Goal: Task Accomplishment & Management: Manage account settings

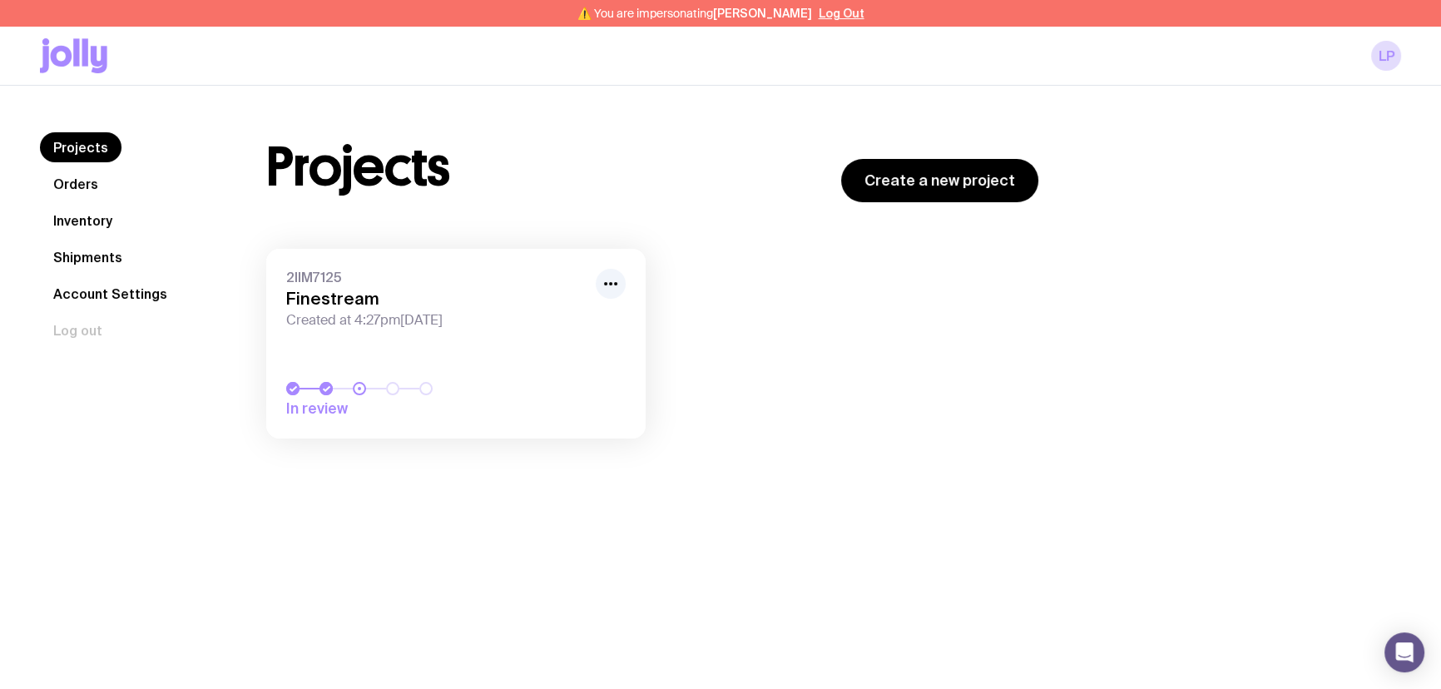
click at [607, 275] on icon "button" at bounding box center [611, 284] width 20 height 20
click at [556, 318] on button "Rename" at bounding box center [572, 320] width 80 height 17
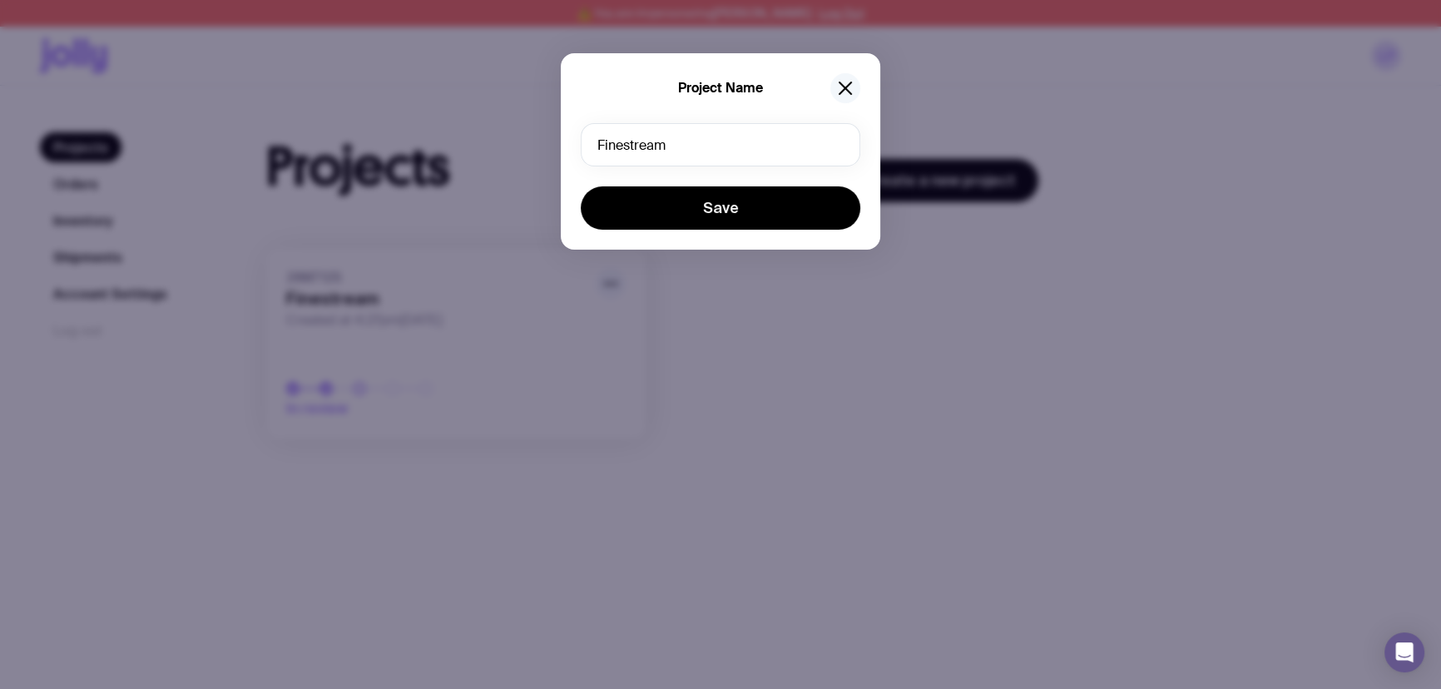
click at [847, 88] on icon "button" at bounding box center [845, 88] width 20 height 20
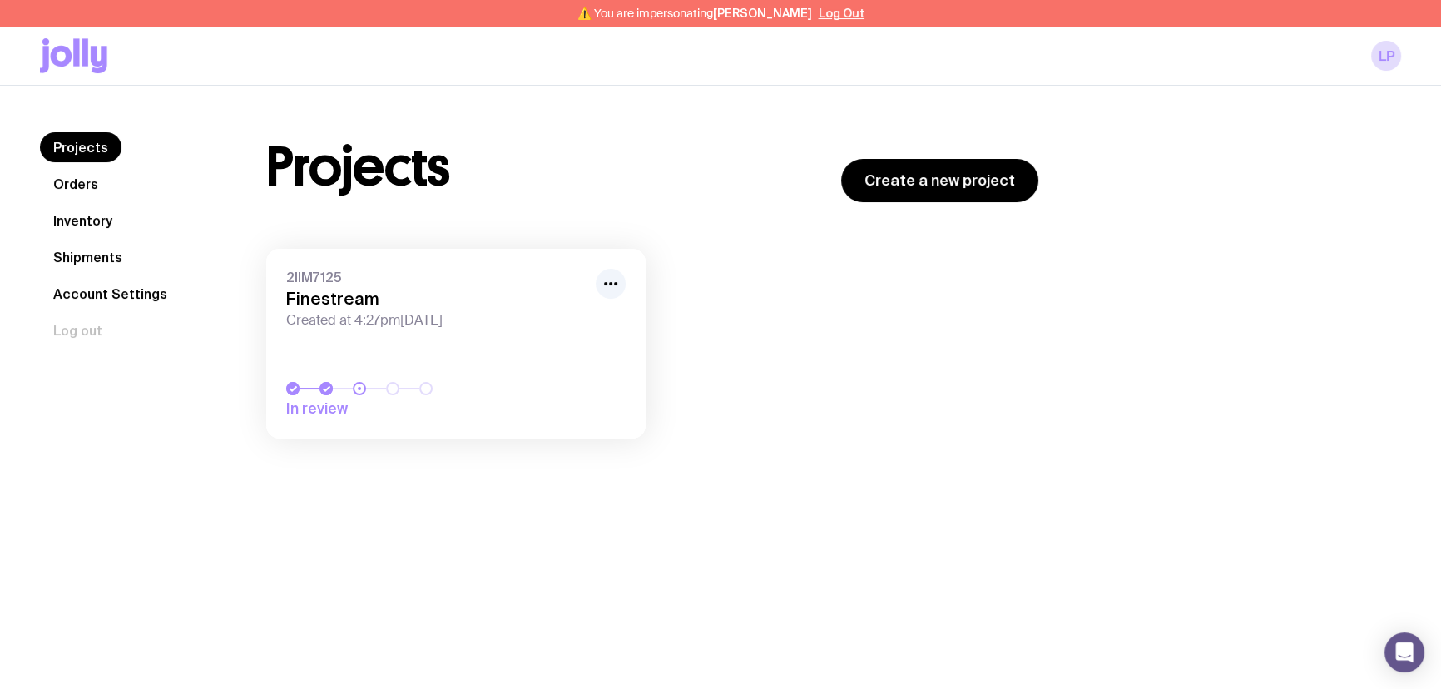
click at [89, 293] on link "Account Settings" at bounding box center [110, 294] width 141 height 30
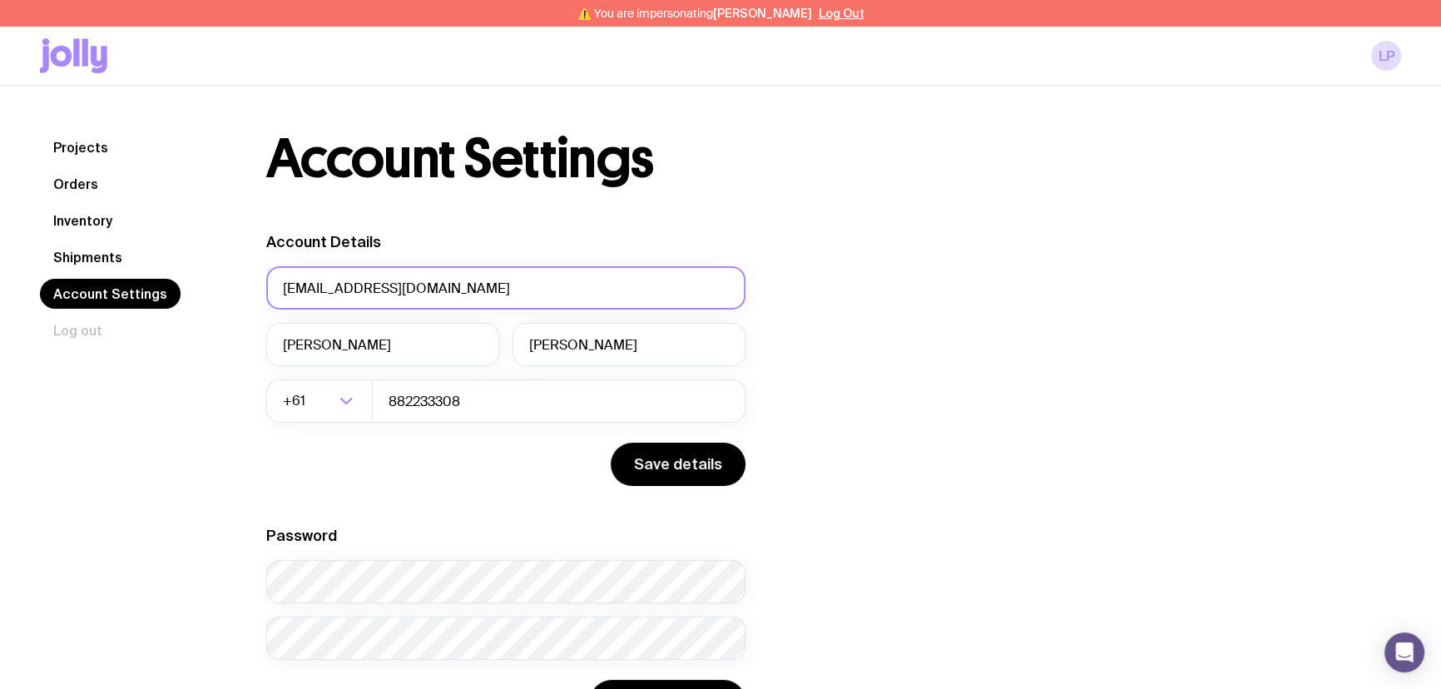
drag, startPoint x: 517, startPoint y: 289, endPoint x: 61, endPoint y: 223, distance: 461.5
click at [58, 222] on div "Projects Orders Inventory Shipments Account Settings Log out Projects Orders In…" at bounding box center [720, 427] width 1361 height 591
type input "l"
type input "[PERSON_NAME][EMAIL_ADDRESS][DOMAIN_NAME]"
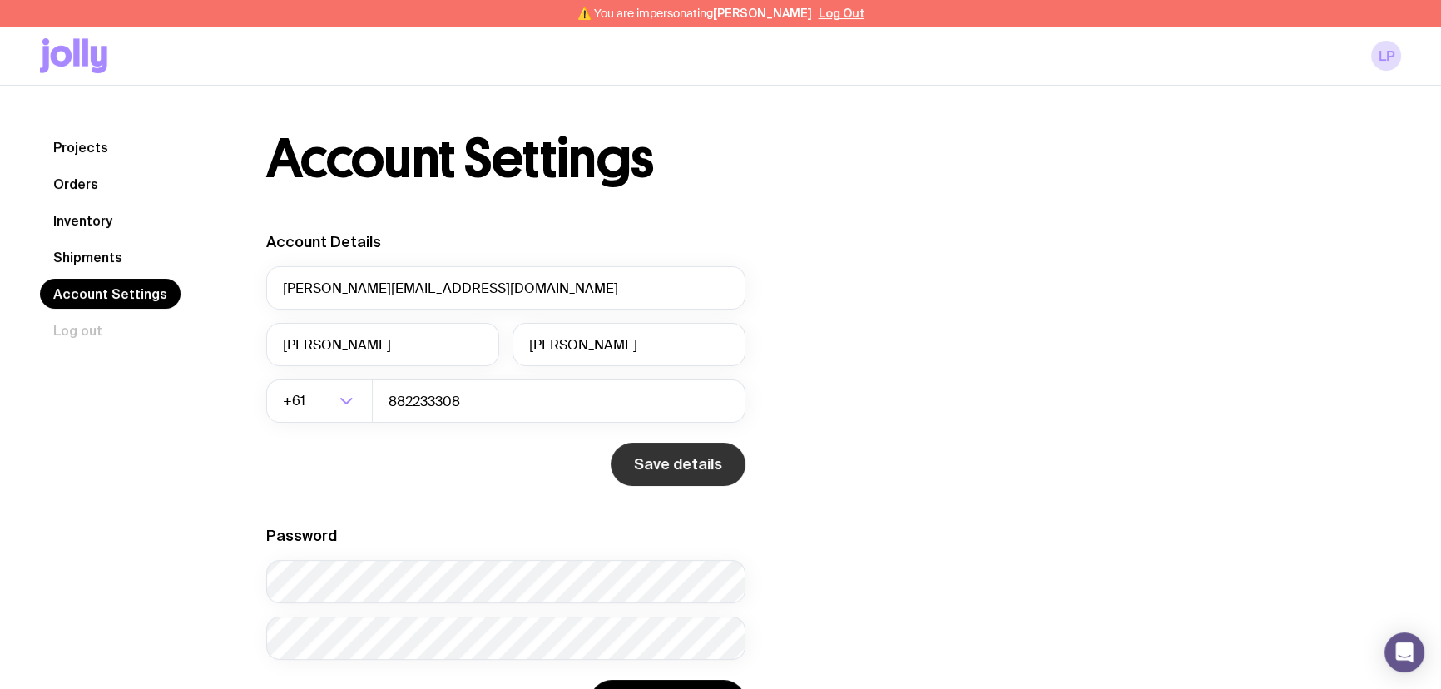
click at [640, 470] on button "Save details" at bounding box center [678, 464] width 135 height 43
click at [643, 462] on button "Save details" at bounding box center [678, 464] width 135 height 43
click at [106, 263] on link "Shipments" at bounding box center [88, 257] width 96 height 30
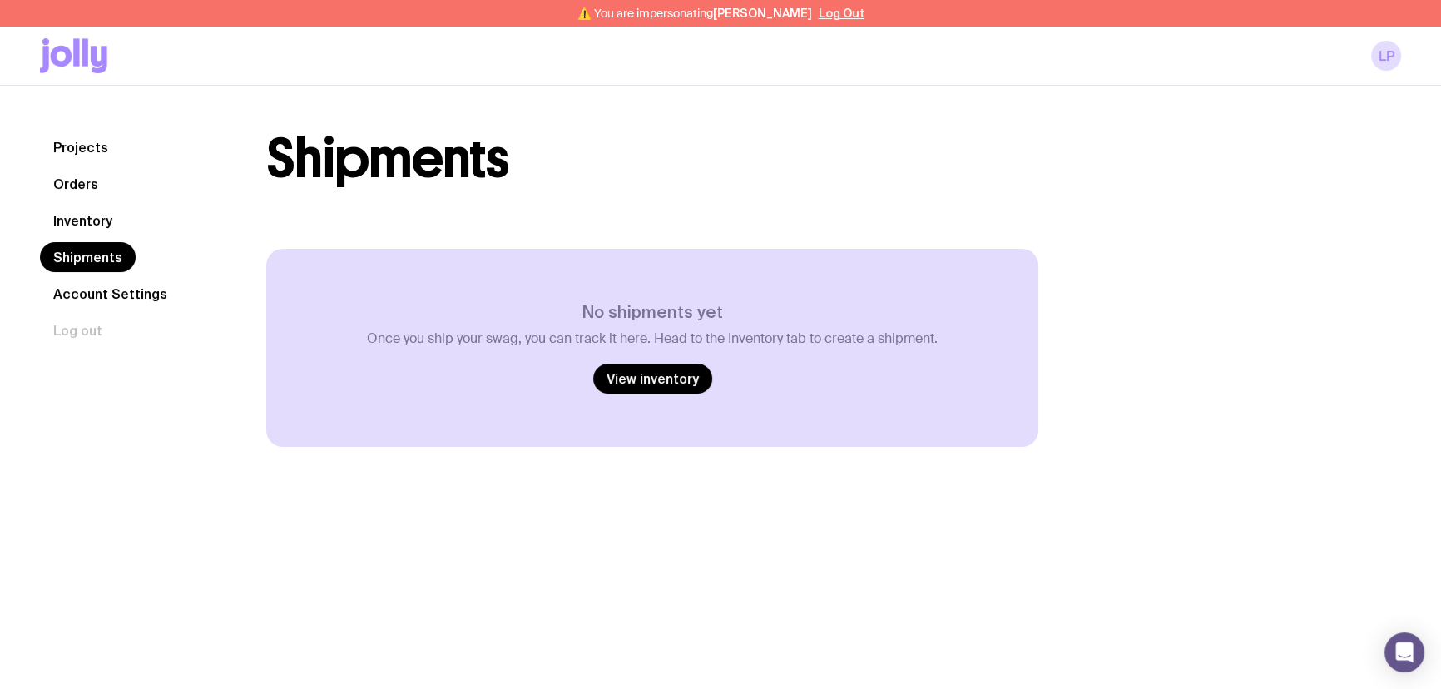
click at [110, 287] on link "Account Settings" at bounding box center [110, 294] width 141 height 30
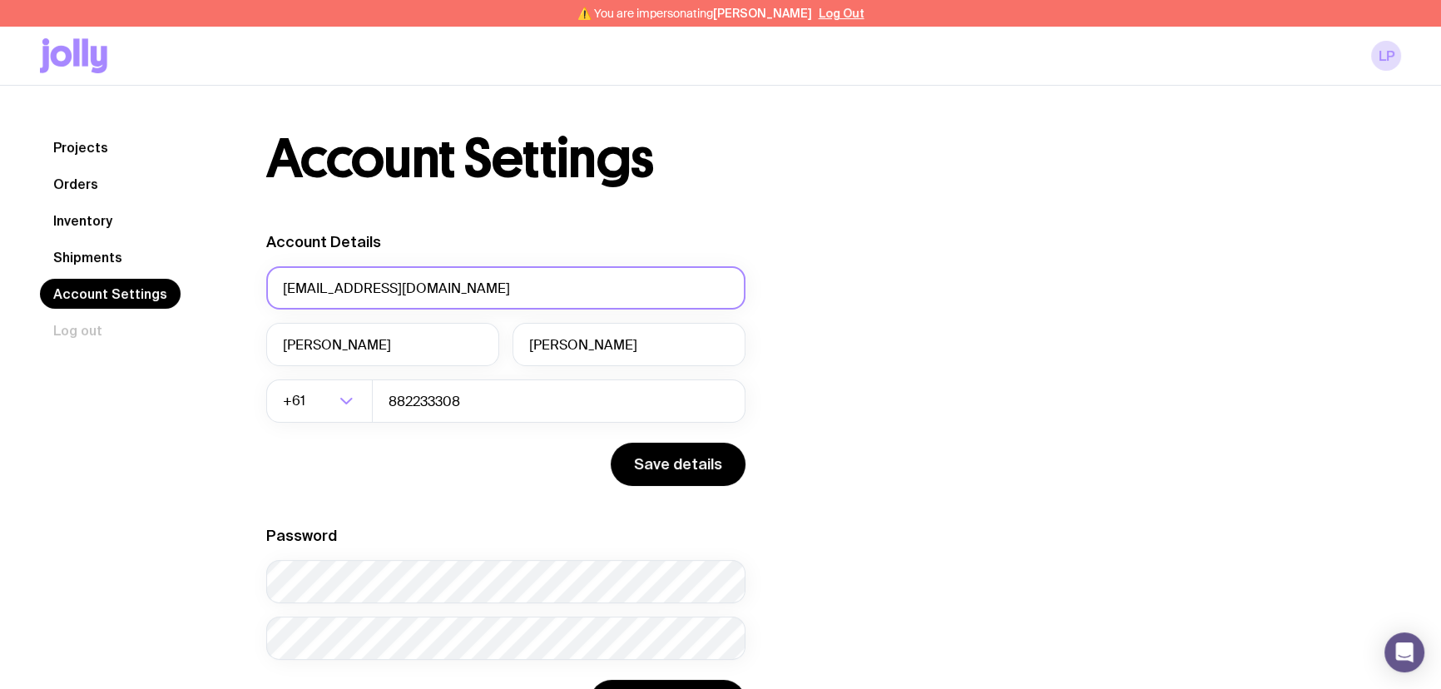
drag, startPoint x: 472, startPoint y: 291, endPoint x: 106, endPoint y: 265, distance: 367.8
click at [107, 267] on div "Projects Orders Inventory Shipments Account Settings Log out Projects Orders In…" at bounding box center [720, 427] width 1361 height 591
type input "[PERSON_NAME][EMAIL_ADDRESS][DOMAIN_NAME]"
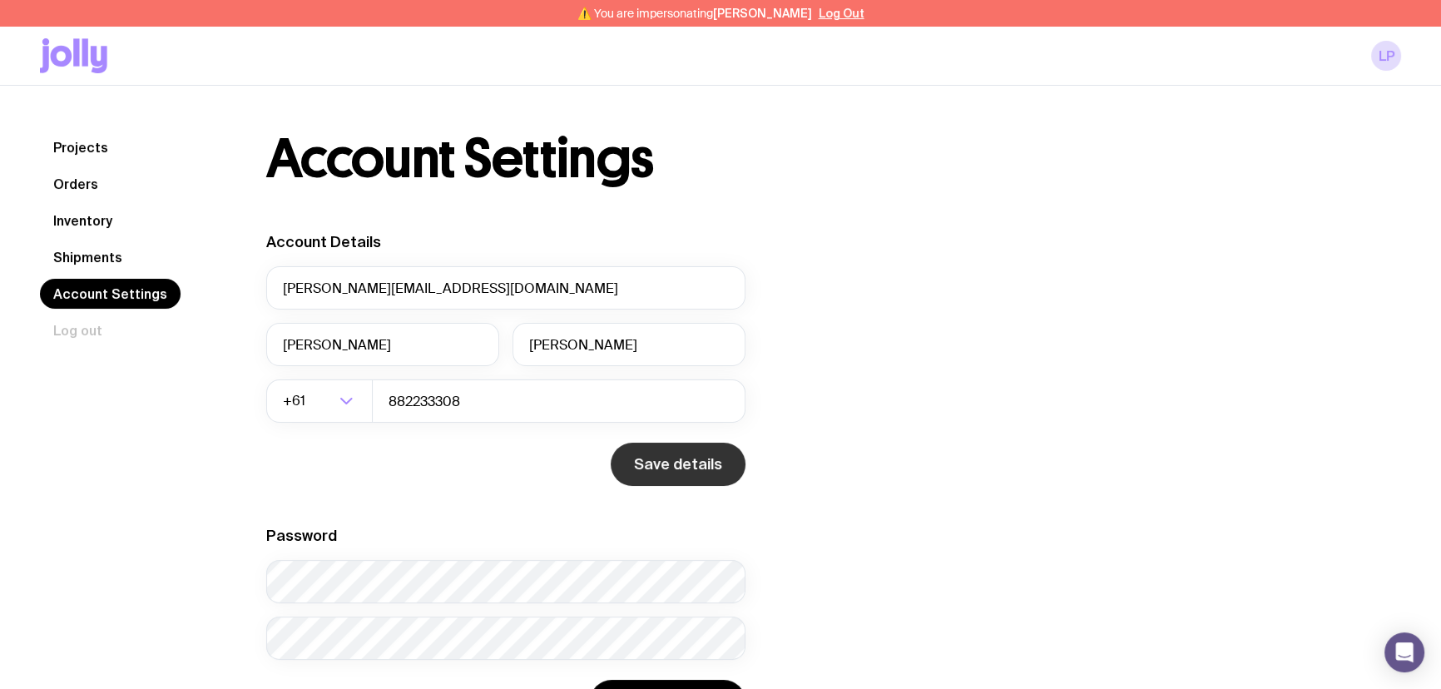
click at [697, 466] on button "Save details" at bounding box center [678, 464] width 135 height 43
click at [456, 473] on div "Save details" at bounding box center [505, 464] width 479 height 43
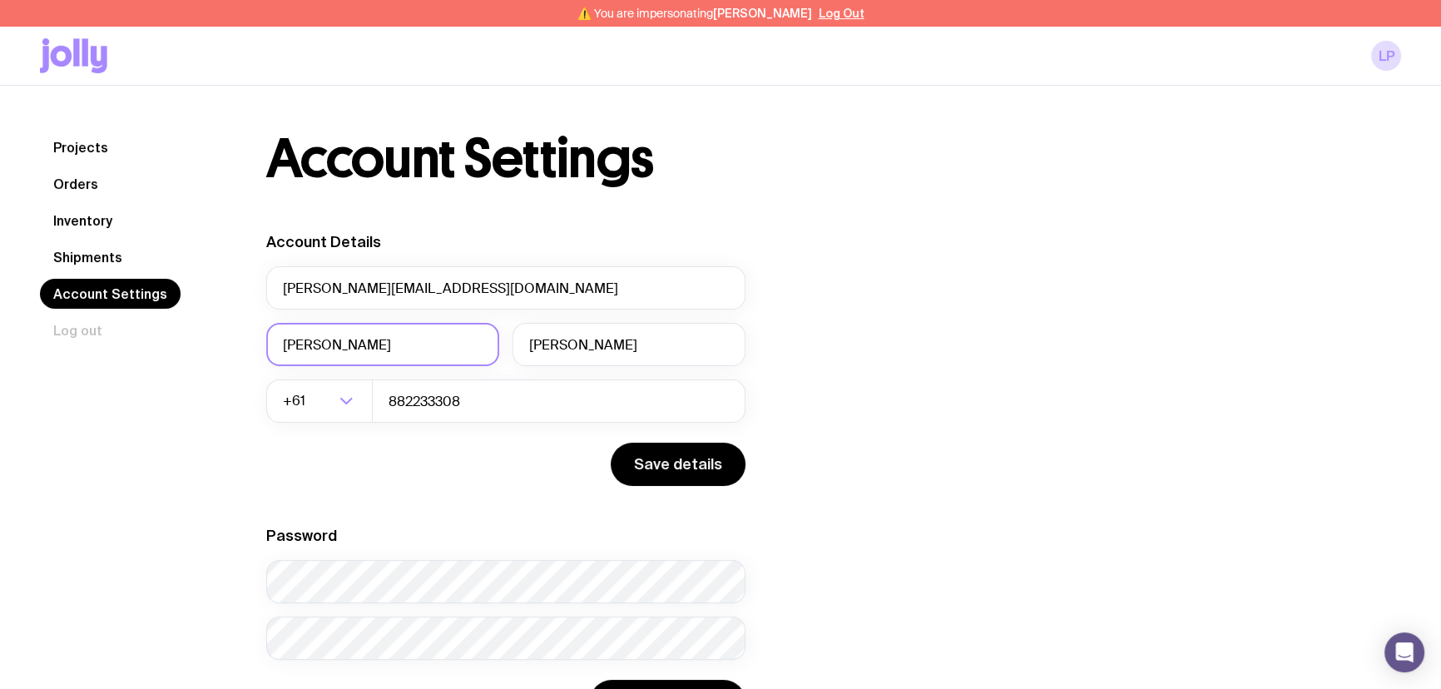
drag, startPoint x: 419, startPoint y: 325, endPoint x: 419, endPoint y: 345, distance: 20.0
click at [419, 327] on input "[PERSON_NAME]" at bounding box center [382, 344] width 233 height 43
click at [549, 351] on input "[PERSON_NAME]" at bounding box center [628, 344] width 233 height 43
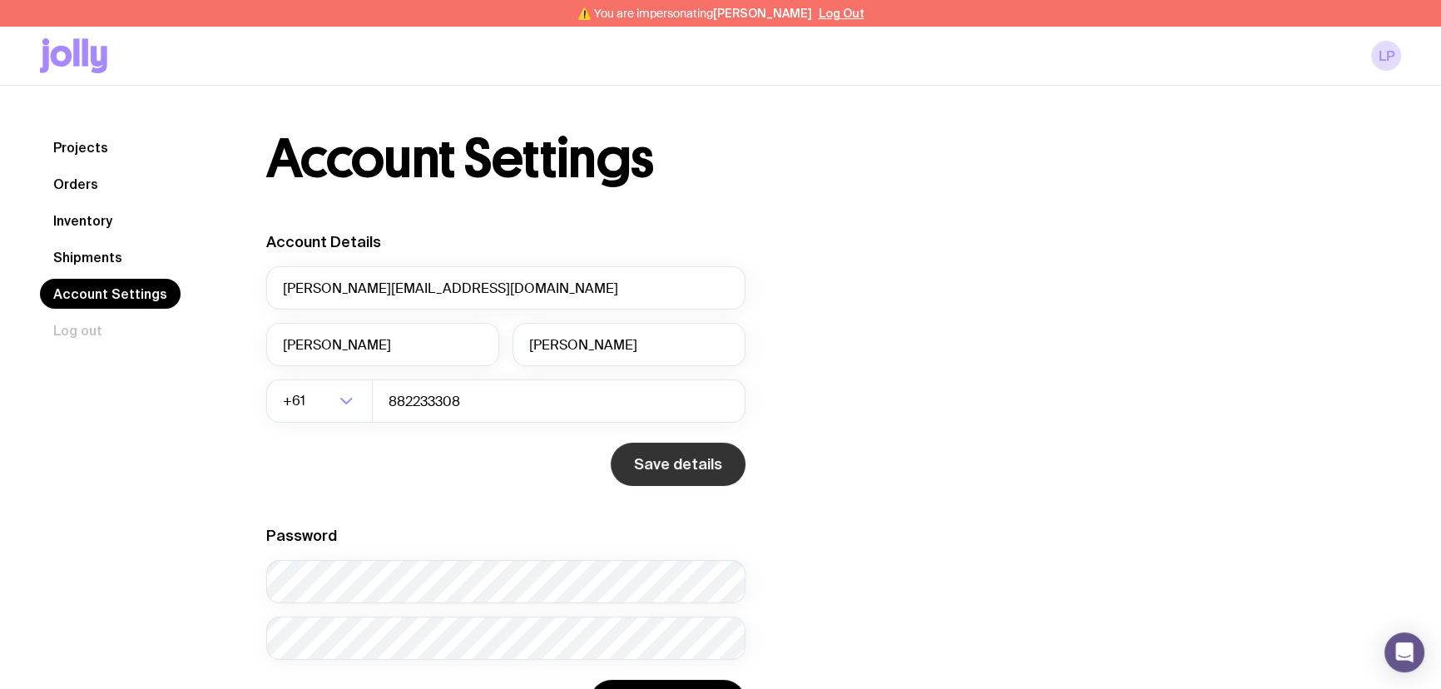
click at [659, 473] on button "Save details" at bounding box center [678, 464] width 135 height 43
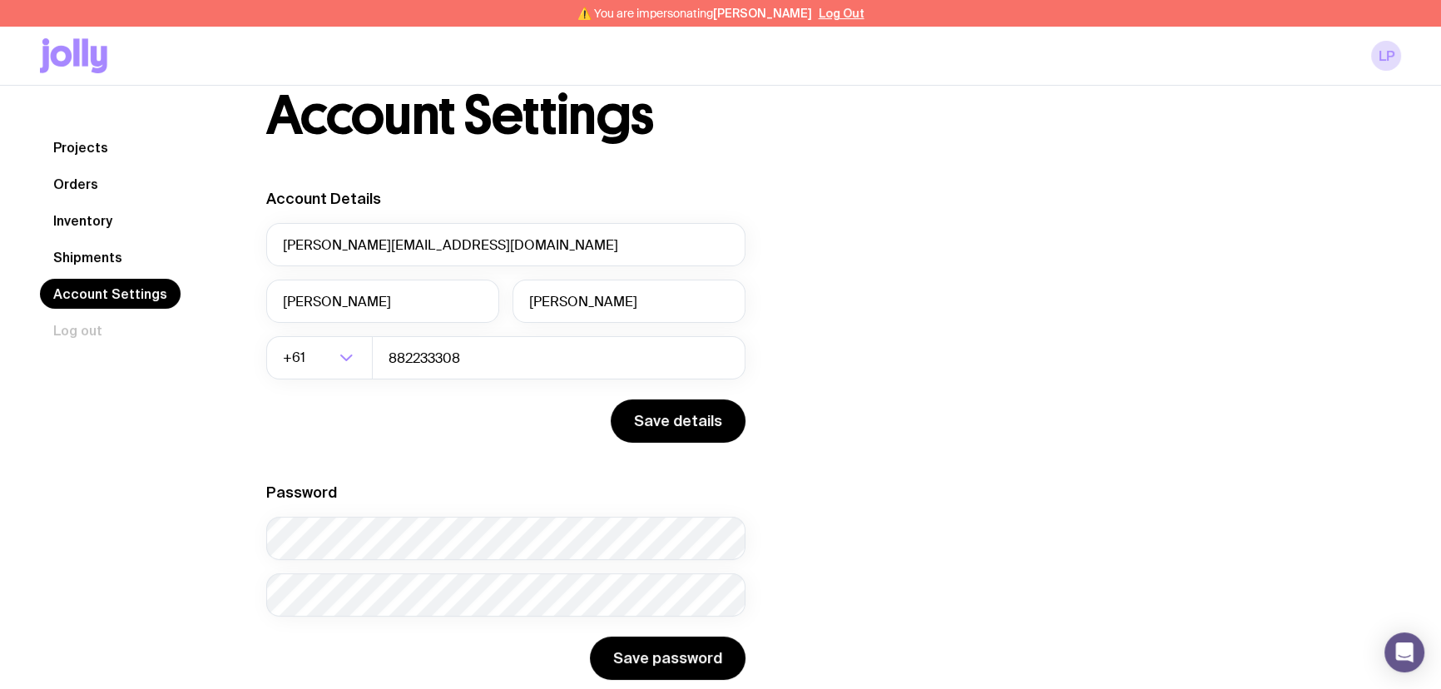
scroll to position [85, 0]
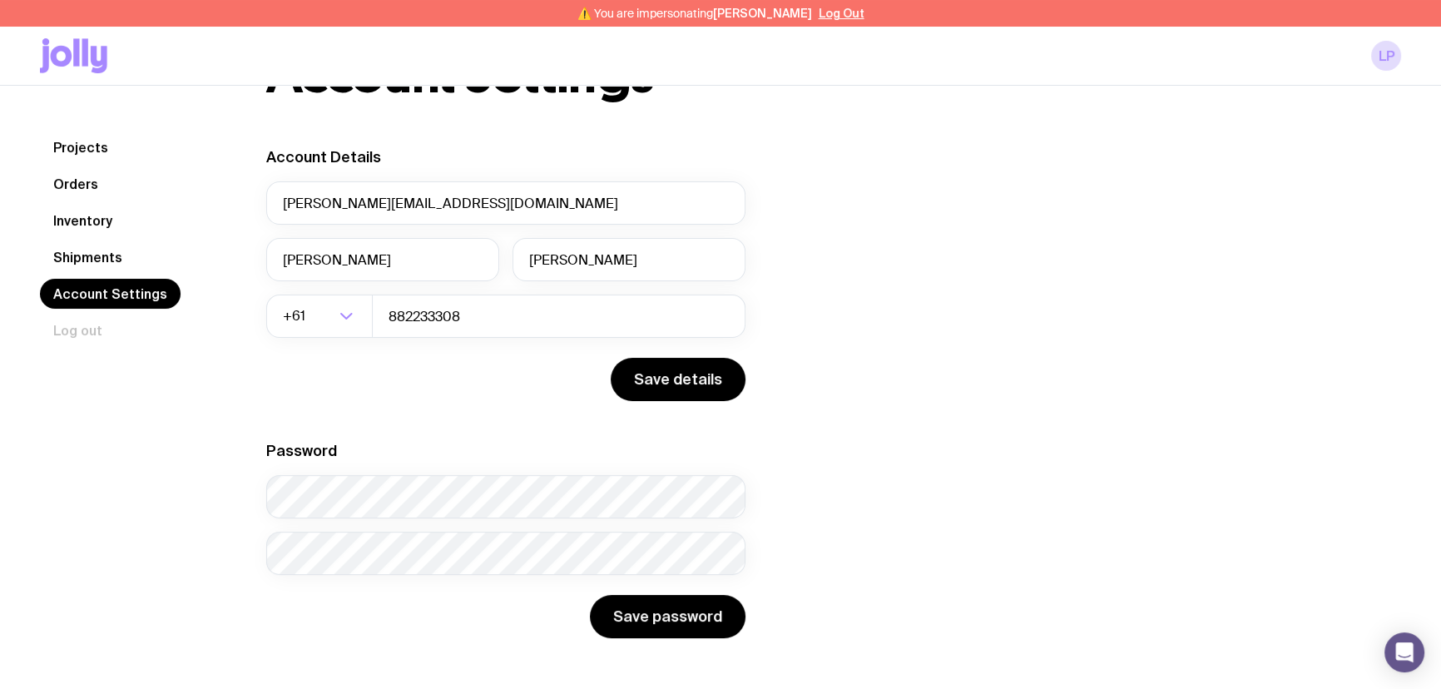
click at [116, 257] on link "Shipments" at bounding box center [88, 257] width 96 height 30
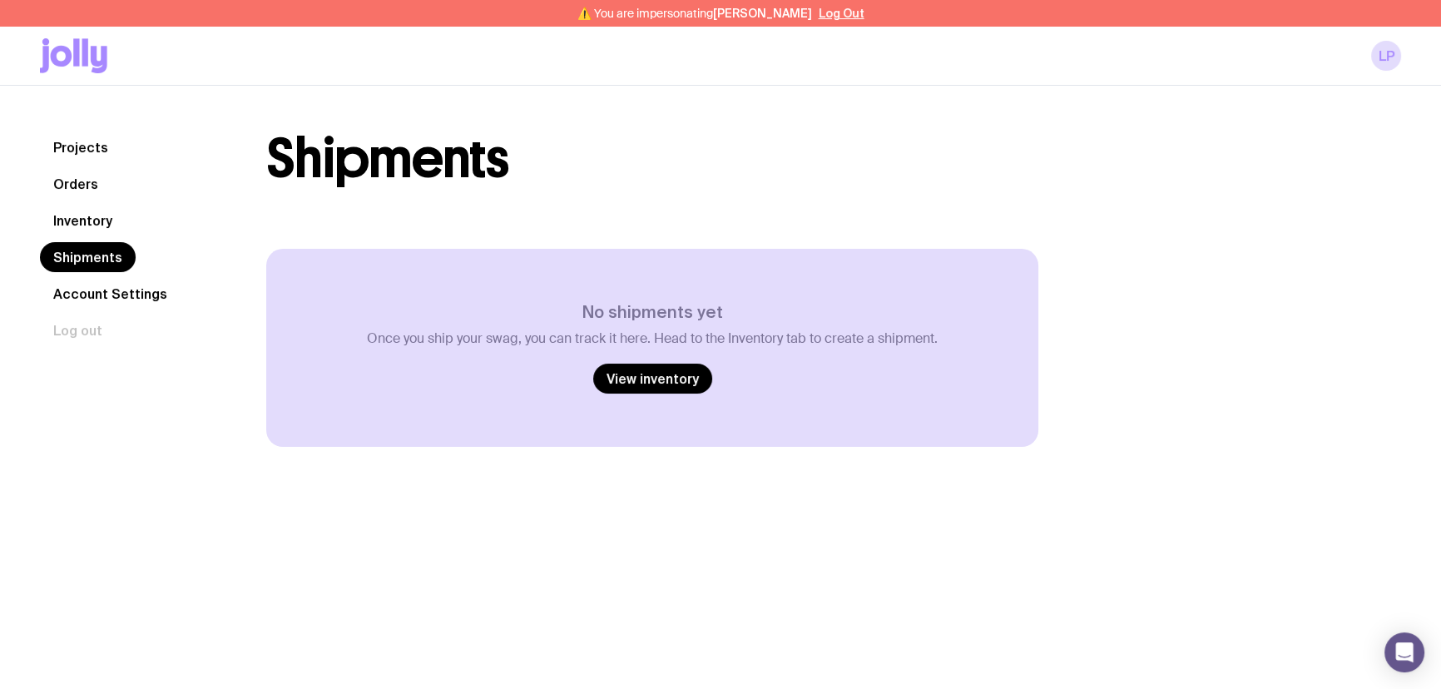
click at [119, 284] on link "Account Settings" at bounding box center [110, 294] width 141 height 30
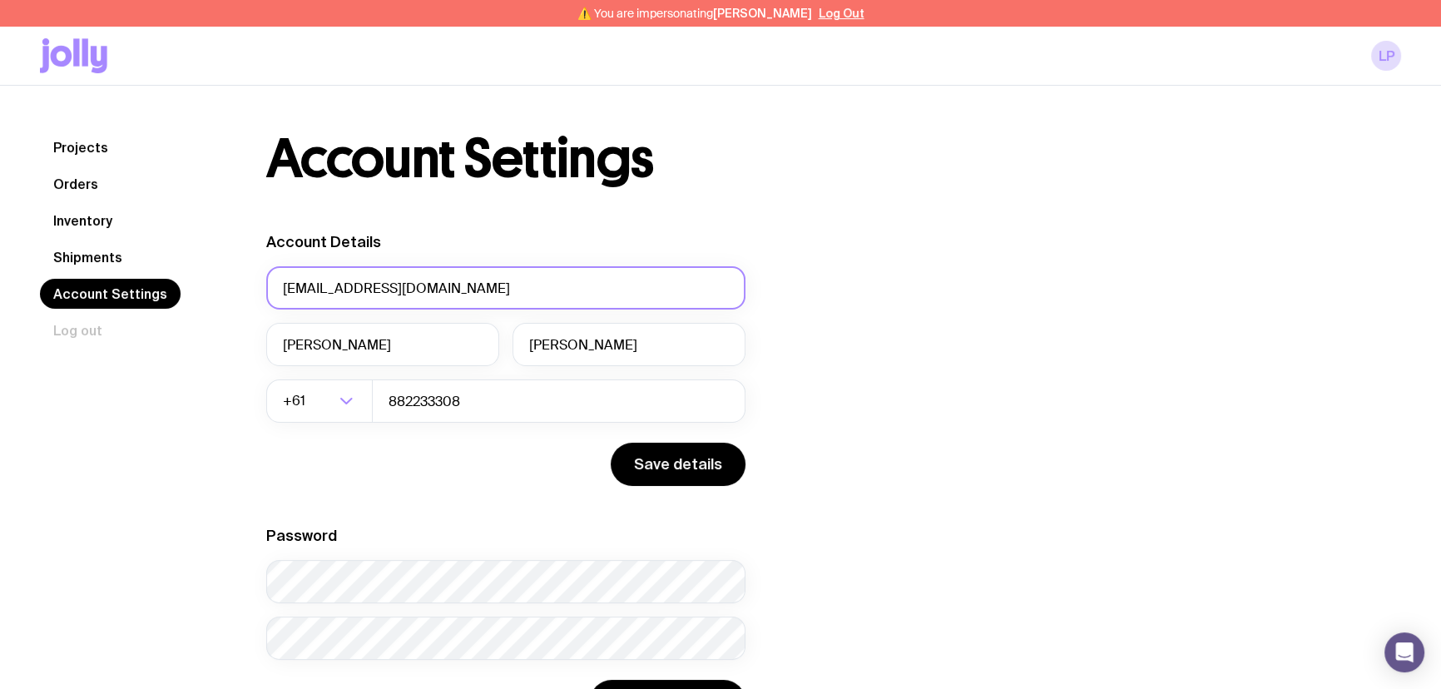
click at [379, 291] on input "[EMAIL_ADDRESS][DOMAIN_NAME]" at bounding box center [505, 287] width 479 height 43
click at [418, 289] on input "[EMAIL_ADDRESS][DOMAIN_NAME]" at bounding box center [505, 287] width 479 height 43
drag, startPoint x: 418, startPoint y: 289, endPoint x: 204, endPoint y: 292, distance: 214.6
click at [204, 292] on div "Projects Orders Inventory Shipments Account Settings Log out Projects Orders In…" at bounding box center [720, 427] width 1361 height 591
